Goal: Task Accomplishment & Management: Complete application form

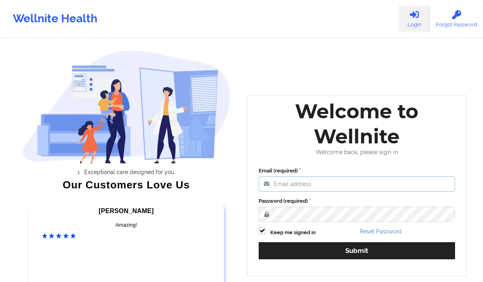
click at [282, 187] on input "Email (required)" at bounding box center [356, 184] width 196 height 15
type input "beverlysolomoncounsel@gmail.com"
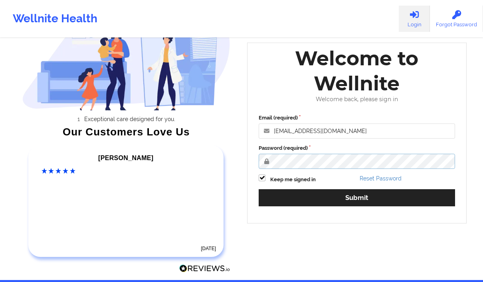
scroll to position [84, 0]
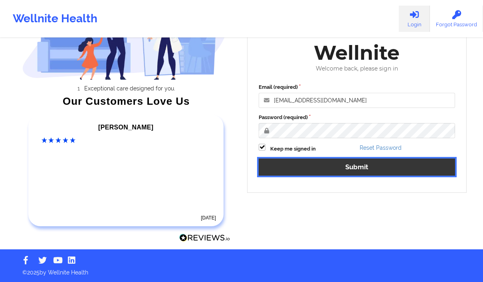
click at [418, 168] on button "Submit" at bounding box center [356, 167] width 196 height 17
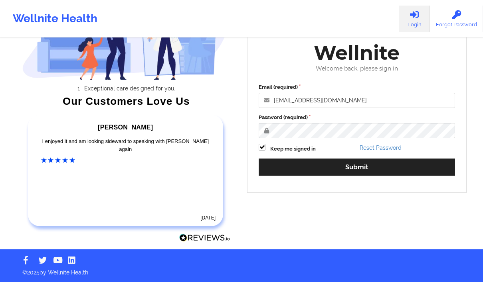
click at [431, 210] on div "Exceptional care designed for you. Our Customers Love Us Alexandra C Amazing! 5…" at bounding box center [241, 82] width 461 height 333
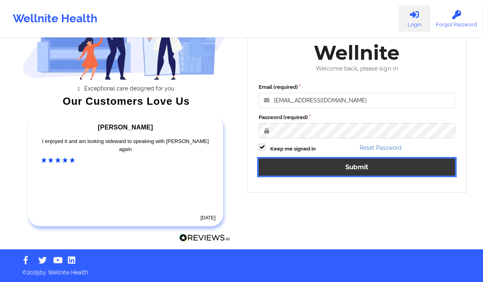
click at [404, 166] on button "Submit" at bounding box center [356, 167] width 196 height 17
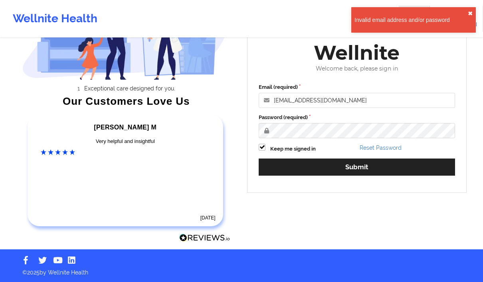
click at [469, 11] on button "✖︎" at bounding box center [469, 13] width 5 height 6
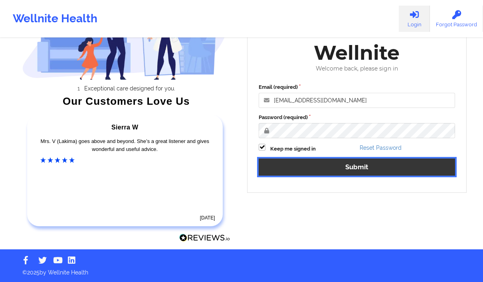
click at [418, 165] on button "Submit" at bounding box center [356, 167] width 196 height 17
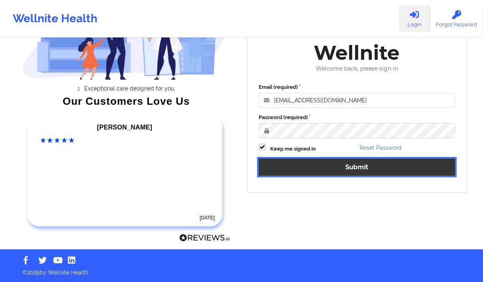
click at [433, 164] on button "Submit" at bounding box center [356, 167] width 196 height 17
